Goal: Task Accomplishment & Management: Use online tool/utility

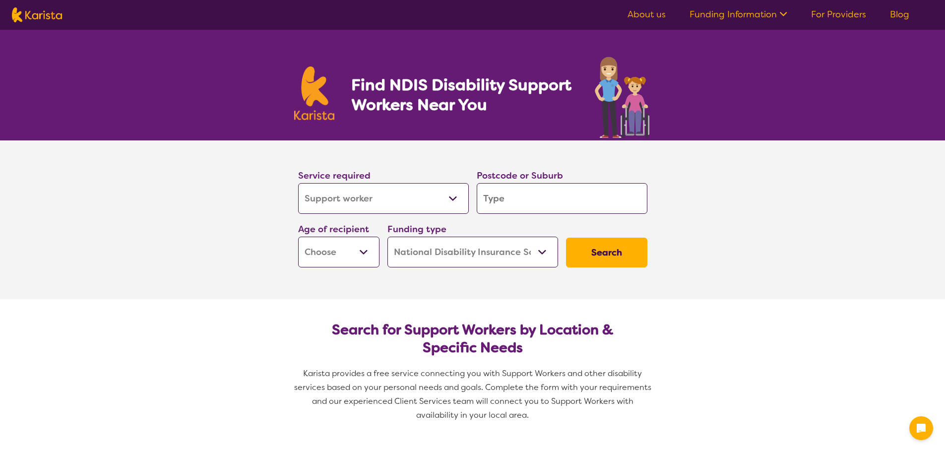
select select "Support worker"
select select "NDIS"
select select "Support worker"
select select "NDIS"
drag, startPoint x: 0, startPoint y: 0, endPoint x: 501, endPoint y: 197, distance: 538.4
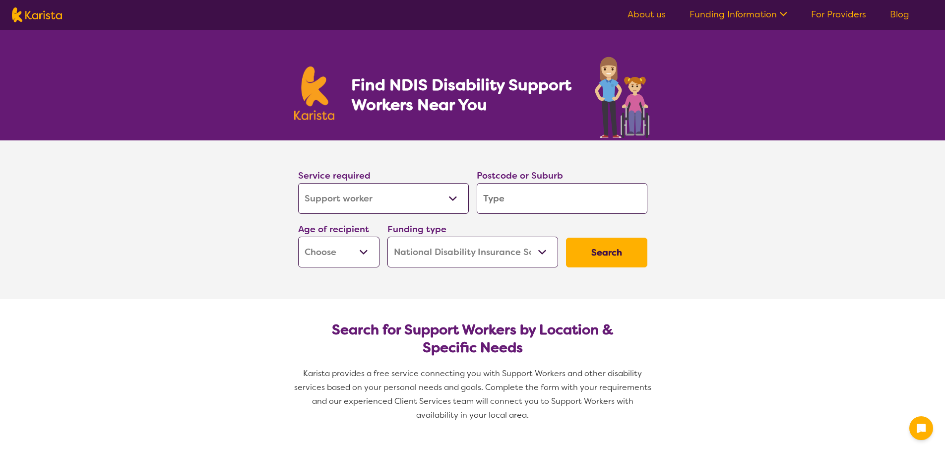
click at [501, 197] on input "search" at bounding box center [562, 198] width 171 height 31
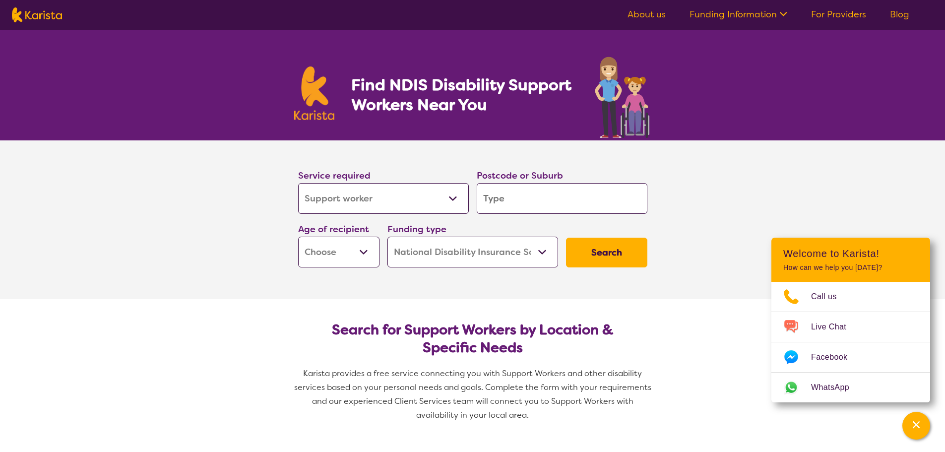
paste input "2280"
type input "2280"
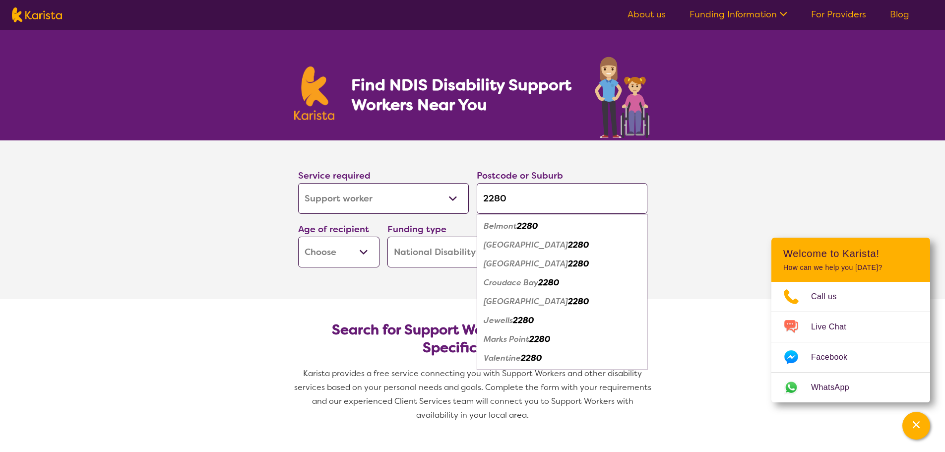
type input "2280"
click at [323, 252] on select "Early Childhood - 0 to 9 Child - 10 to 11 Adolescent - 12 to 17 Adult - 18 to 6…" at bounding box center [338, 252] width 81 height 31
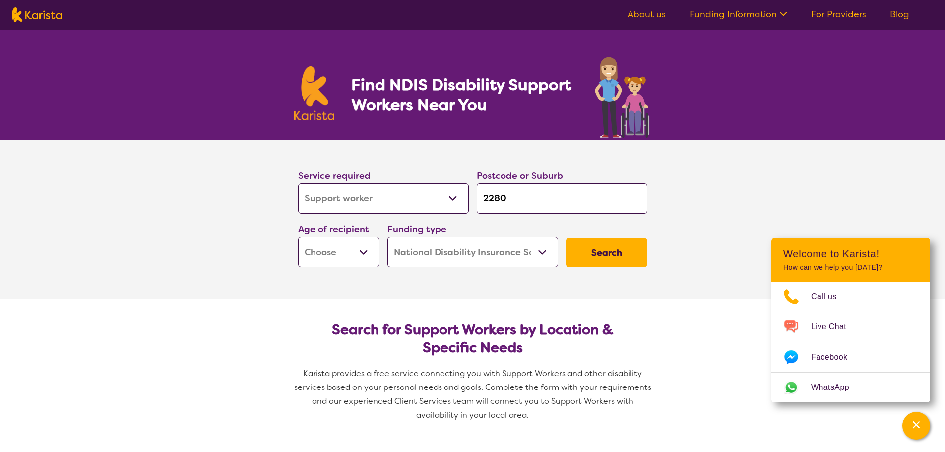
select select "AD"
click at [298, 237] on select "Early Childhood - 0 to 9 Child - 10 to 11 Adolescent - 12 to 17 Adult - 18 to 6…" at bounding box center [338, 252] width 81 height 31
select select "AD"
click at [196, 293] on section "Service required Allied Health Assistant Assessment ([MEDICAL_DATA] or [MEDICAL…" at bounding box center [472, 219] width 945 height 159
click at [631, 264] on button "Search" at bounding box center [606, 253] width 81 height 30
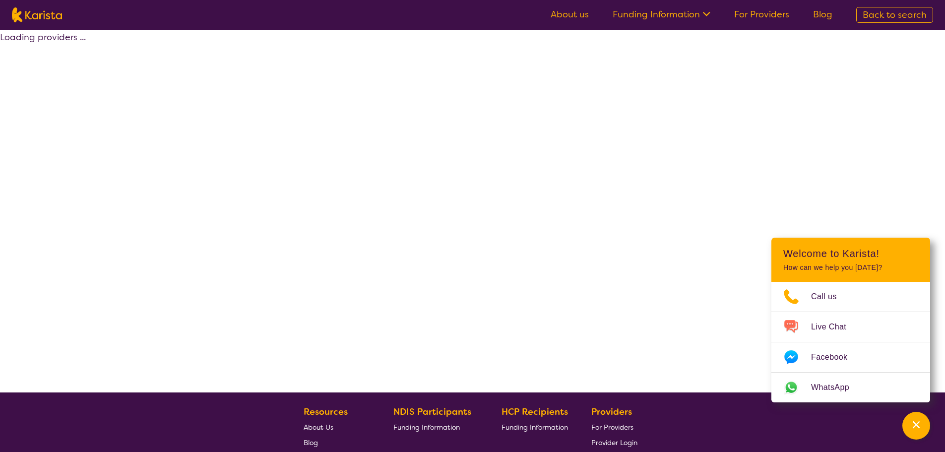
select select "NDIS"
select select "Support worker"
select select "AD"
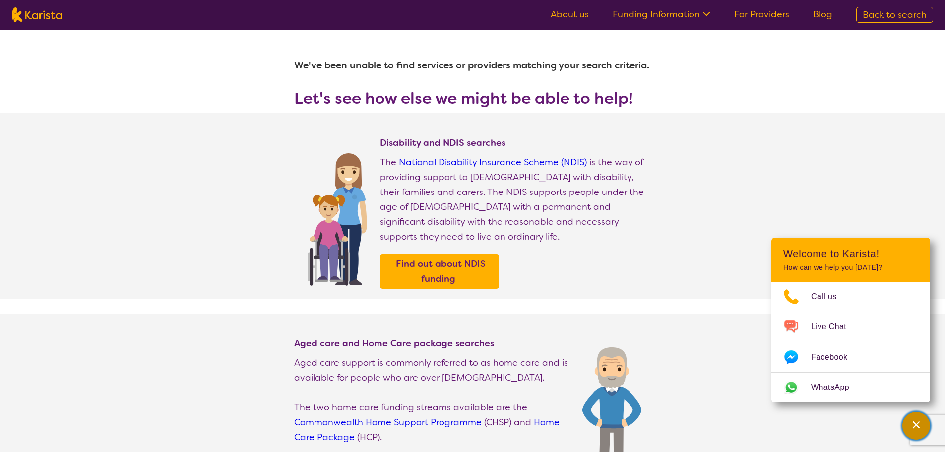
click at [912, 422] on icon "Channel Menu" at bounding box center [916, 425] width 10 height 10
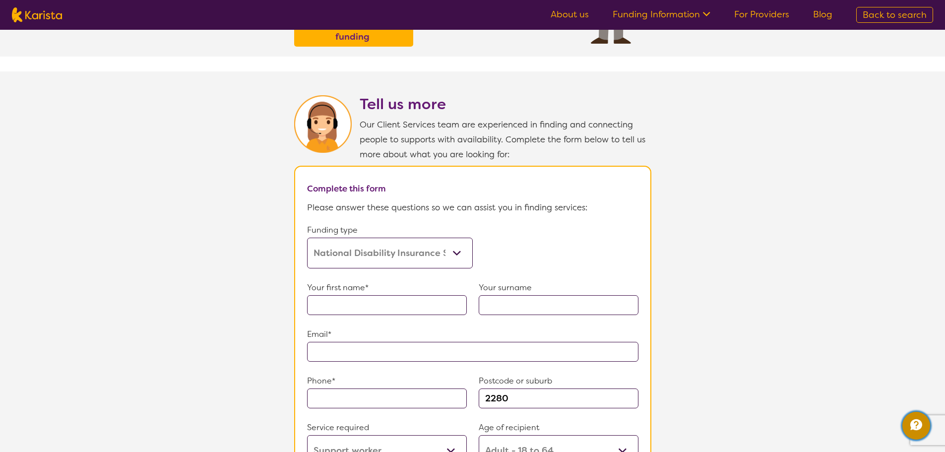
scroll to position [446, 0]
